Goal: Task Accomplishment & Management: Manage account settings

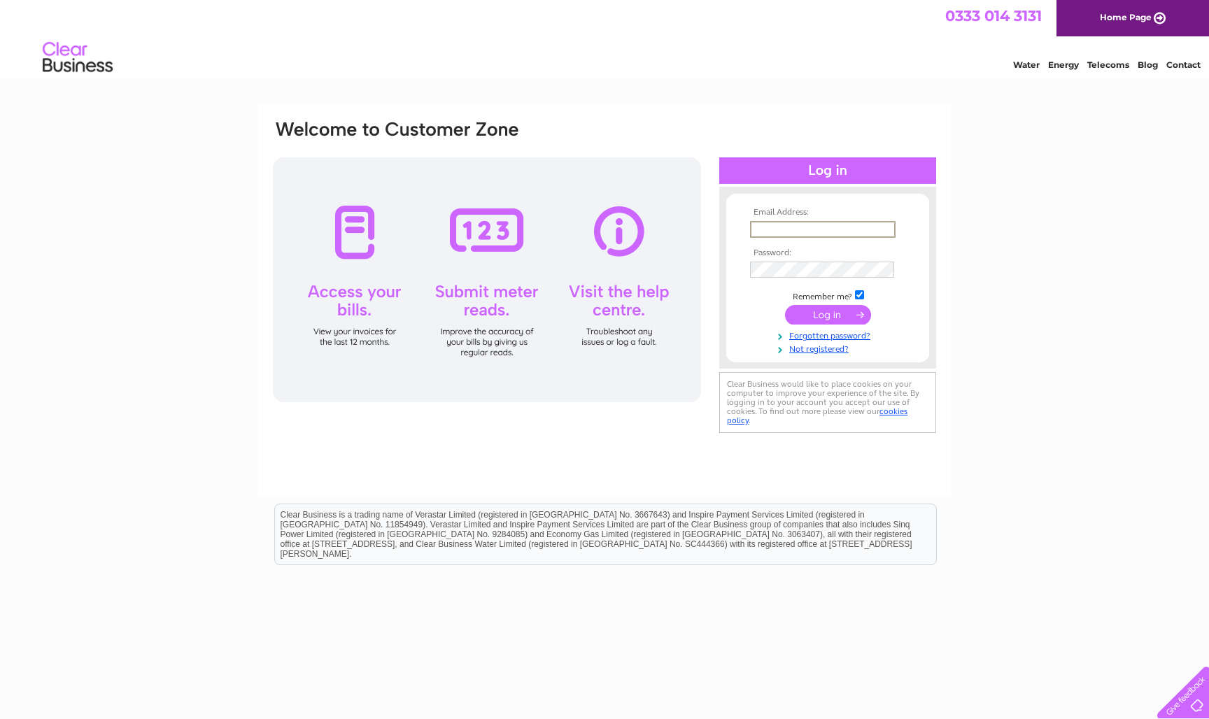
type input "linzi@makemydayflowers.co.uk"
click at [559, 313] on input "submit" at bounding box center [828, 315] width 86 height 20
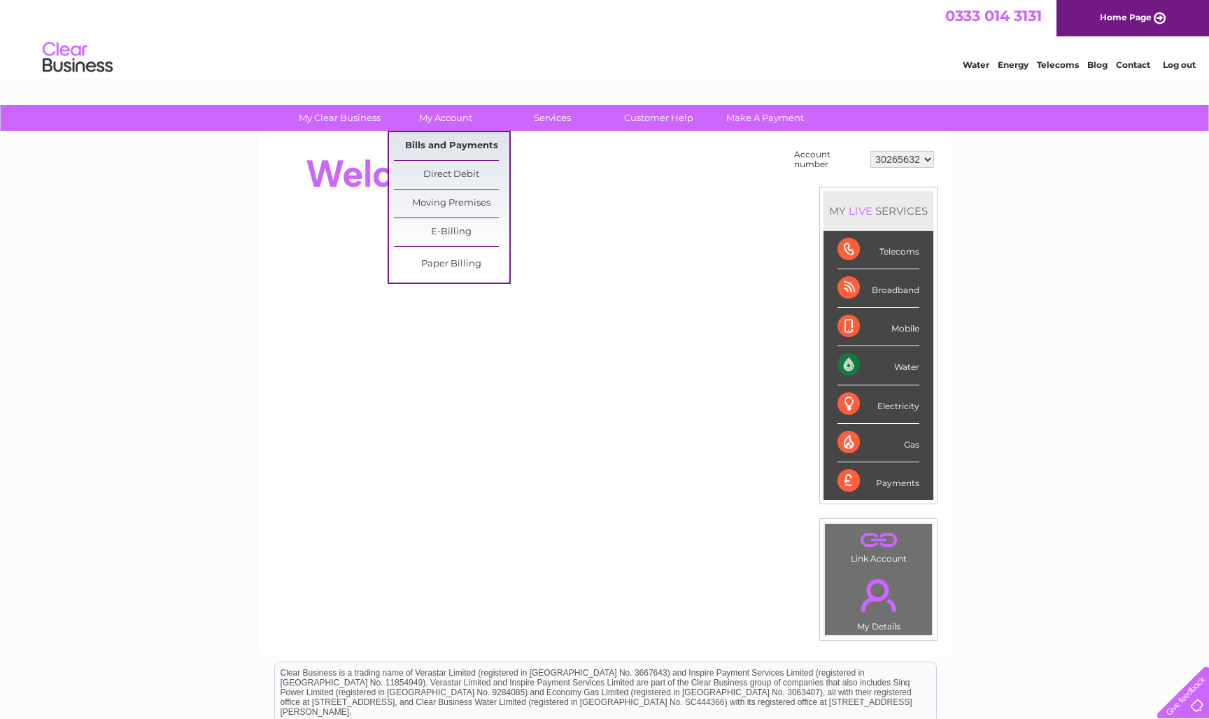
click at [439, 143] on link "Bills and Payments" at bounding box center [451, 146] width 115 height 28
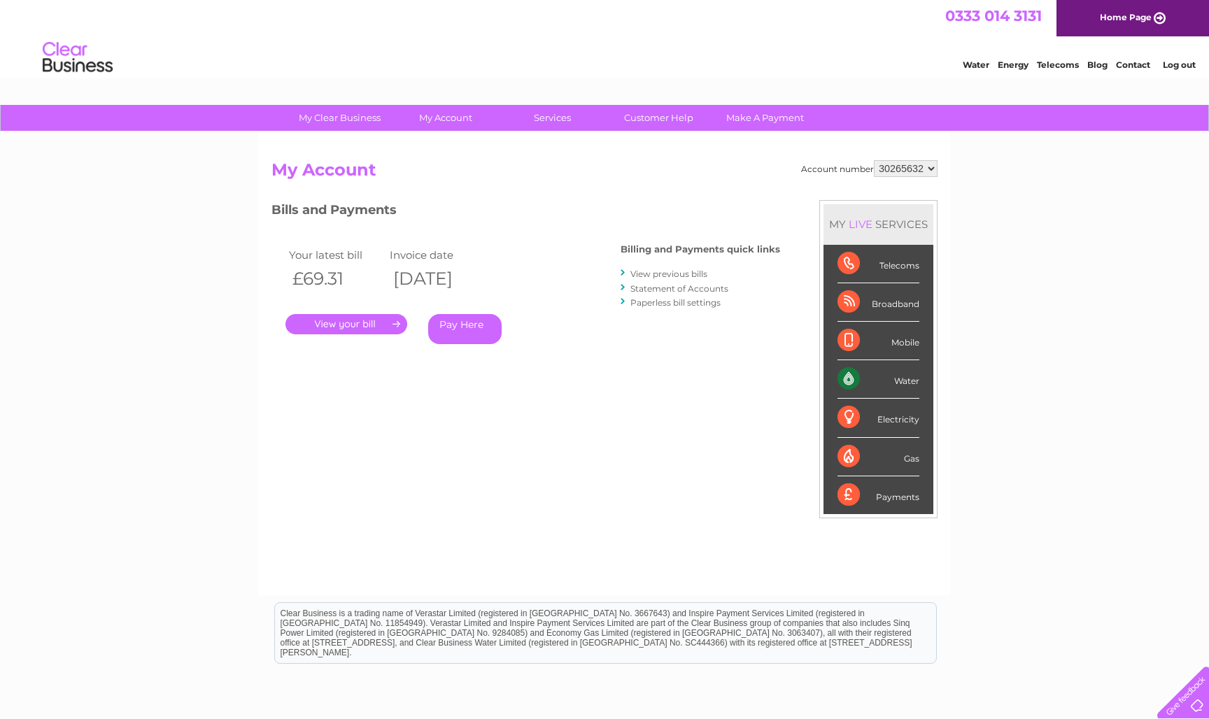
click at [371, 321] on link "." at bounding box center [346, 324] width 122 height 20
